Goal: Task Accomplishment & Management: Complete application form

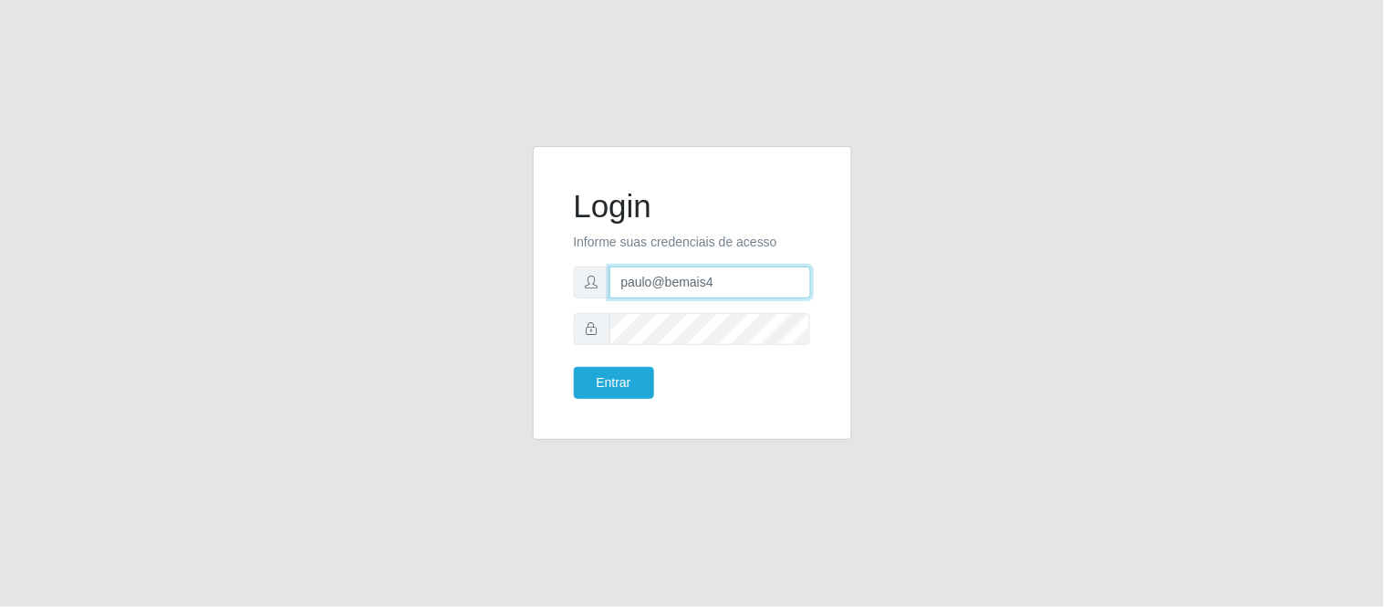
drag, startPoint x: 742, startPoint y: 269, endPoint x: 535, endPoint y: 295, distance: 207.7
click at [535, 295] on div "Login Informe suas credenciais de acesso paulo@bemais4 Entrar" at bounding box center [692, 293] width 319 height 294
type input "juliomarques@leta"
click at [599, 378] on button "Entrar" at bounding box center [614, 383] width 80 height 32
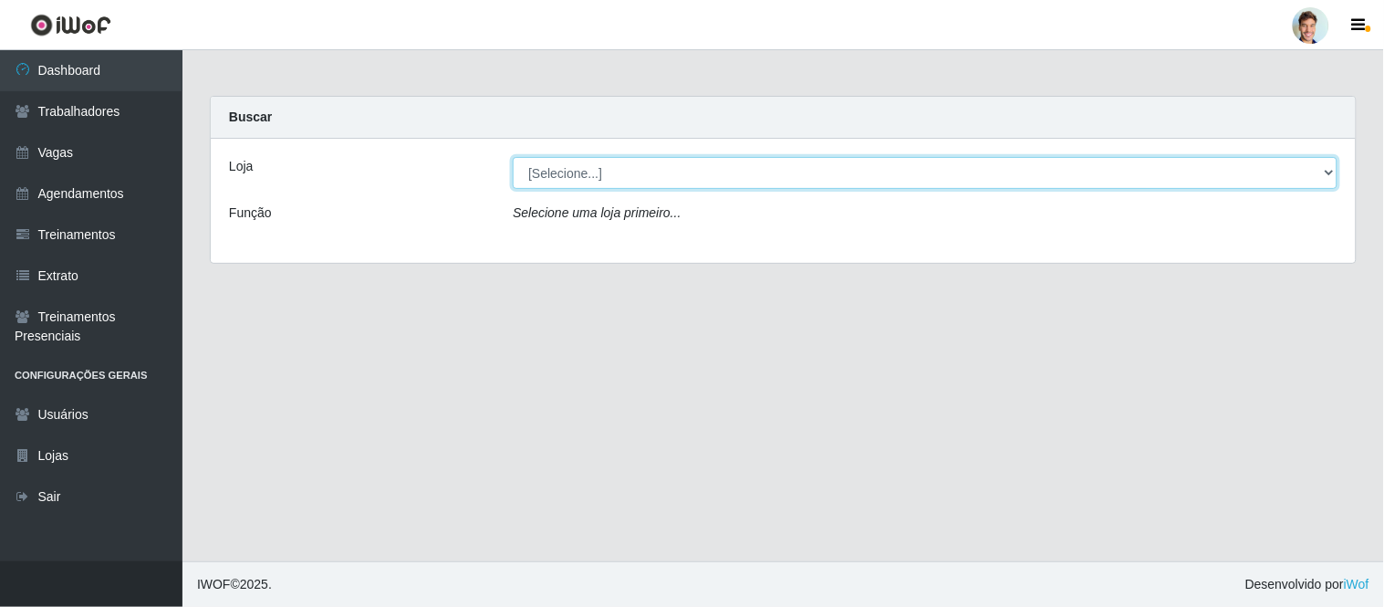
click at [746, 171] on select "[Selecione...] Leta - Arco-Mix Areias Leta - Arco-Mix Asa Branca Leta - Arco-Mi…" at bounding box center [925, 173] width 825 height 32
select select "483"
click at [513, 157] on select "[Selecione...] Leta - Arco-Mix Areias Leta - Arco-Mix Asa Branca Leta - Arco-Mi…" at bounding box center [925, 173] width 825 height 32
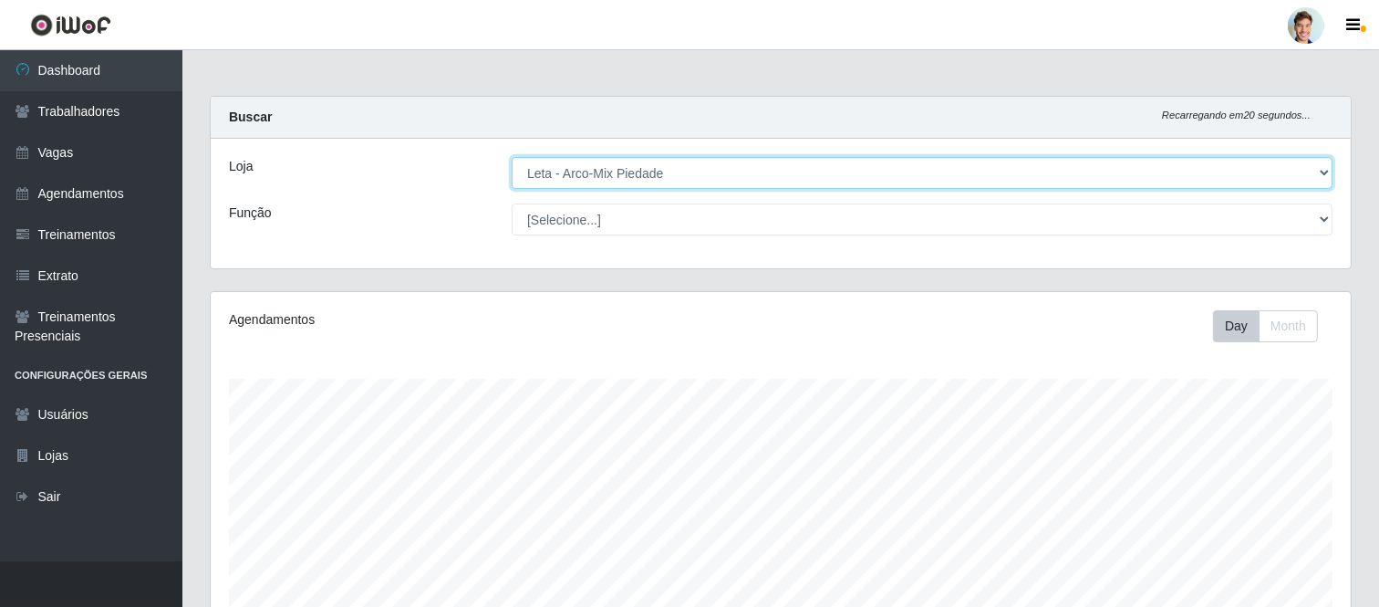
click at [1318, 173] on select "[Selecione...] Leta - Arco-Mix Areias Leta - Arco-Mix Asa Branca Leta - Arco-Mi…" at bounding box center [922, 173] width 821 height 32
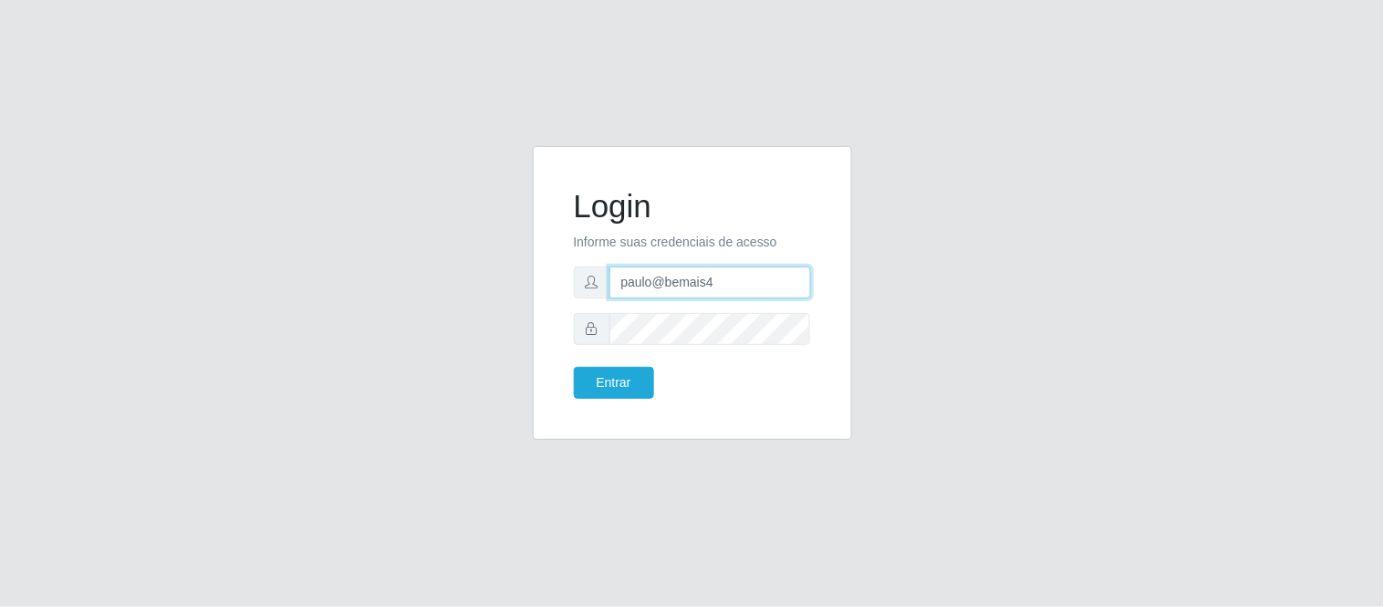
drag, startPoint x: 718, startPoint y: 285, endPoint x: 457, endPoint y: 298, distance: 261.3
click at [457, 298] on div "Login Informe suas credenciais de acesso paulo@bemais4 Entrar" at bounding box center [692, 304] width 1040 height 316
type input "juliogabrielcm17@gmail.com"
click at [574, 367] on button "Entrar" at bounding box center [614, 383] width 80 height 32
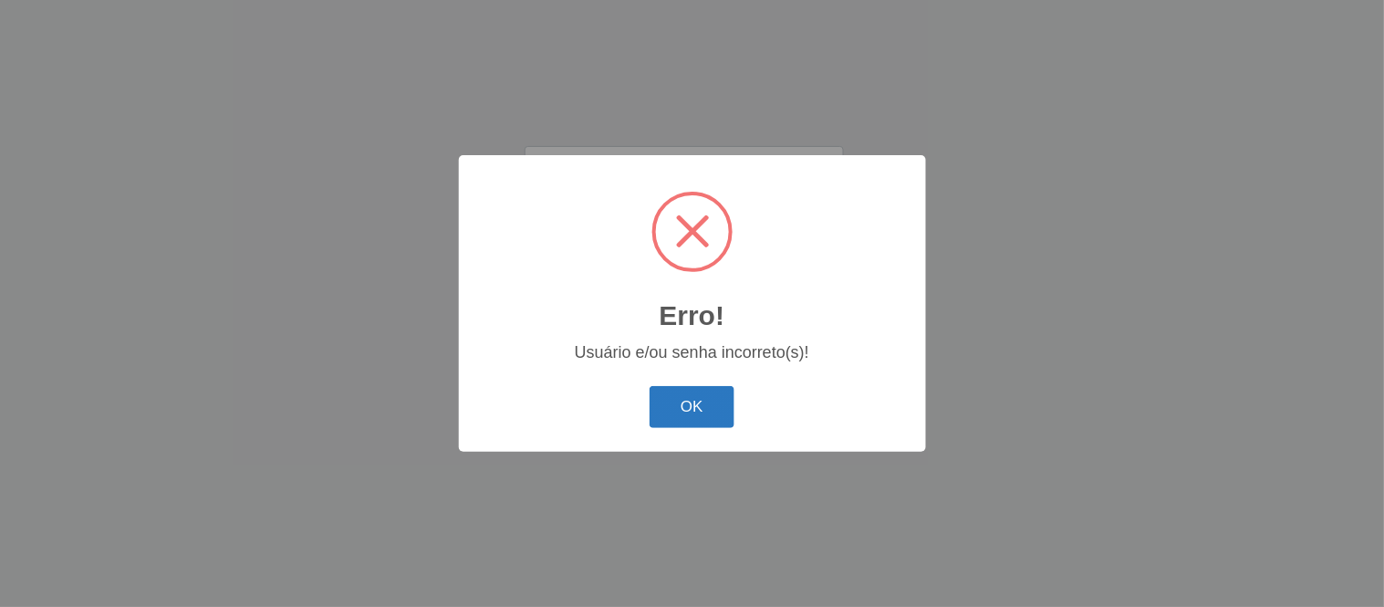
click at [710, 409] on button "OK" at bounding box center [692, 407] width 85 height 43
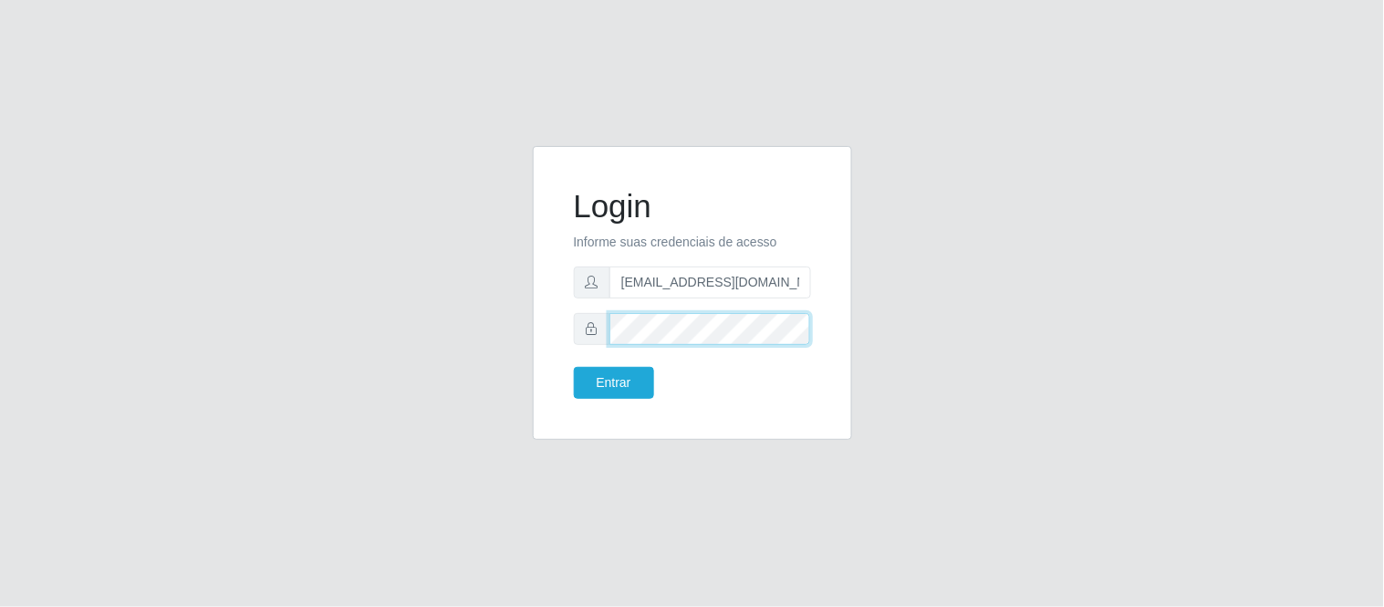
click at [560, 326] on div "Login Informe suas credenciais de acesso juliogabrielcm17@gmail.com Entrar" at bounding box center [693, 293] width 274 height 248
click at [574, 367] on button "Entrar" at bounding box center [614, 383] width 80 height 32
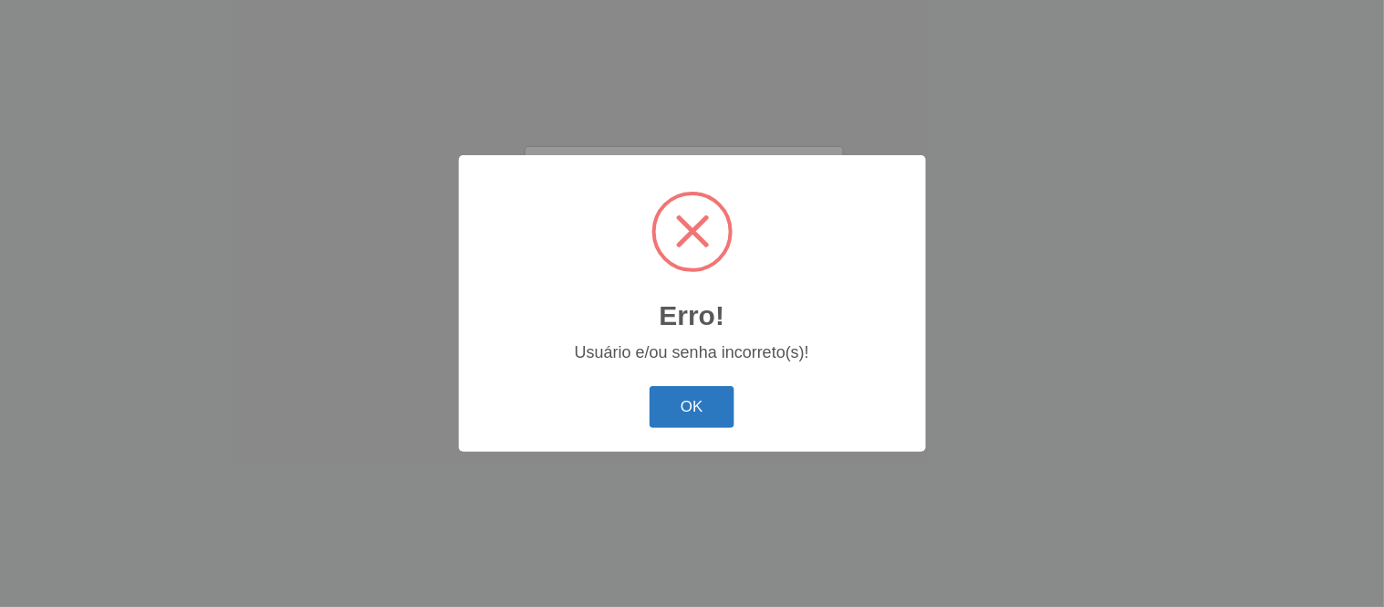
click at [685, 417] on button "OK" at bounding box center [692, 407] width 85 height 43
